Goal: Task Accomplishment & Management: Use online tool/utility

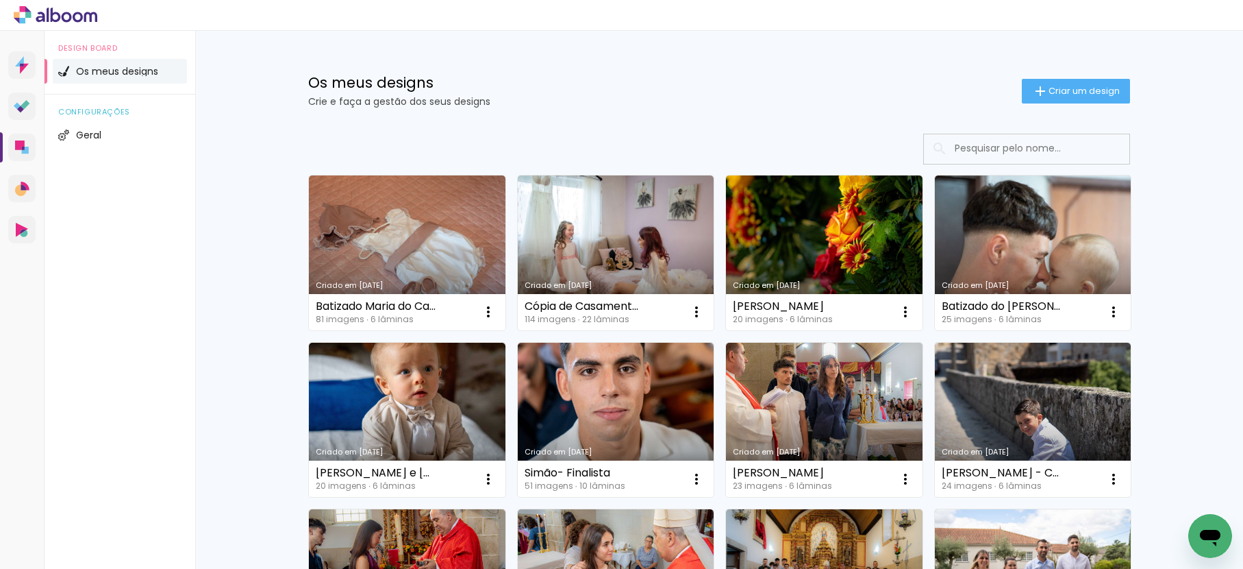
click at [780, 238] on link "Criado em [DATE]" at bounding box center [824, 252] width 197 height 155
